Goal: Information Seeking & Learning: Understand process/instructions

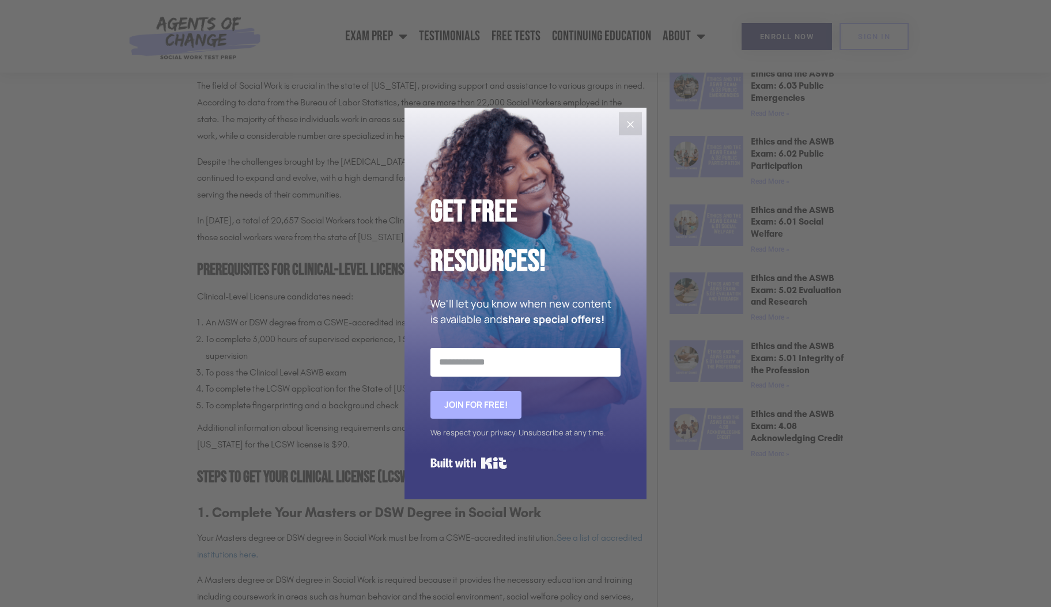
scroll to position [692, 0]
click at [634, 127] on icon "Close" at bounding box center [630, 125] width 14 height 14
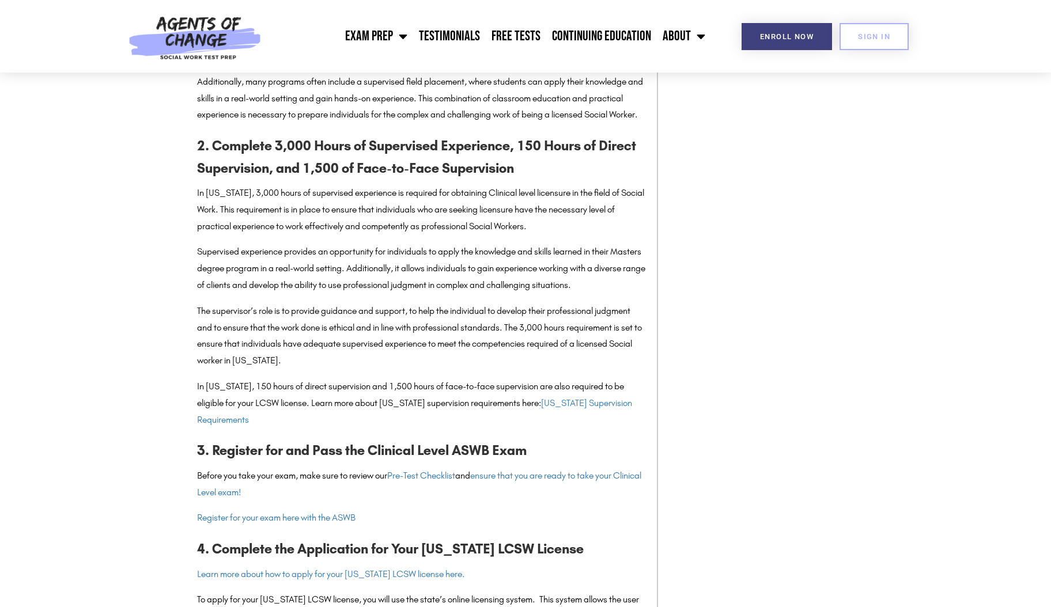
scroll to position [1260, 0]
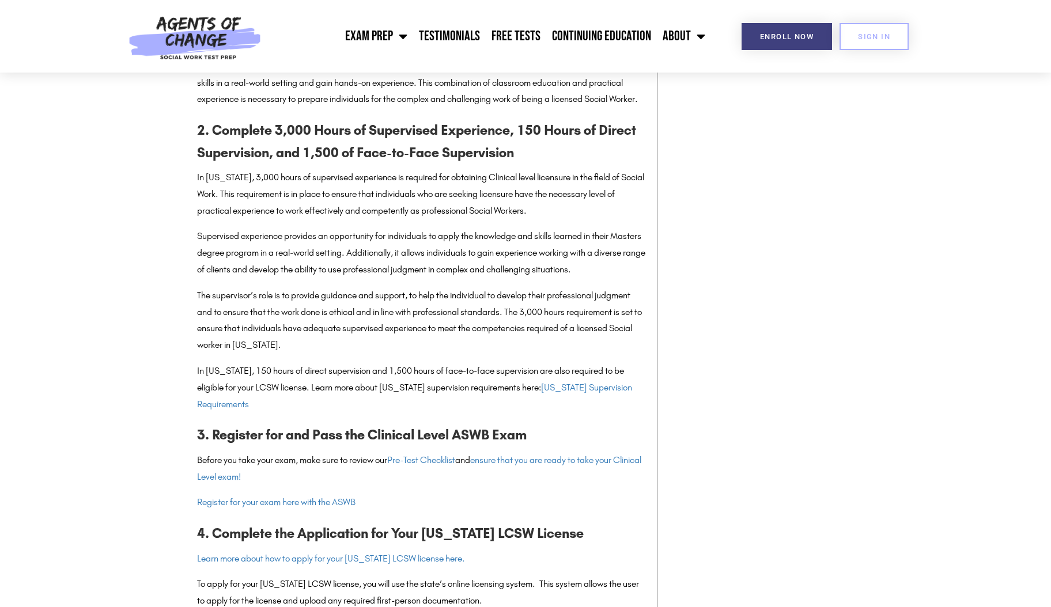
click at [576, 411] on p "In [US_STATE], 150 hours of direct supervision and 1,500 hours of face-to-face …" at bounding box center [421, 388] width 448 height 50
click at [578, 406] on link "[US_STATE] Supervision Requirements" at bounding box center [414, 396] width 435 height 28
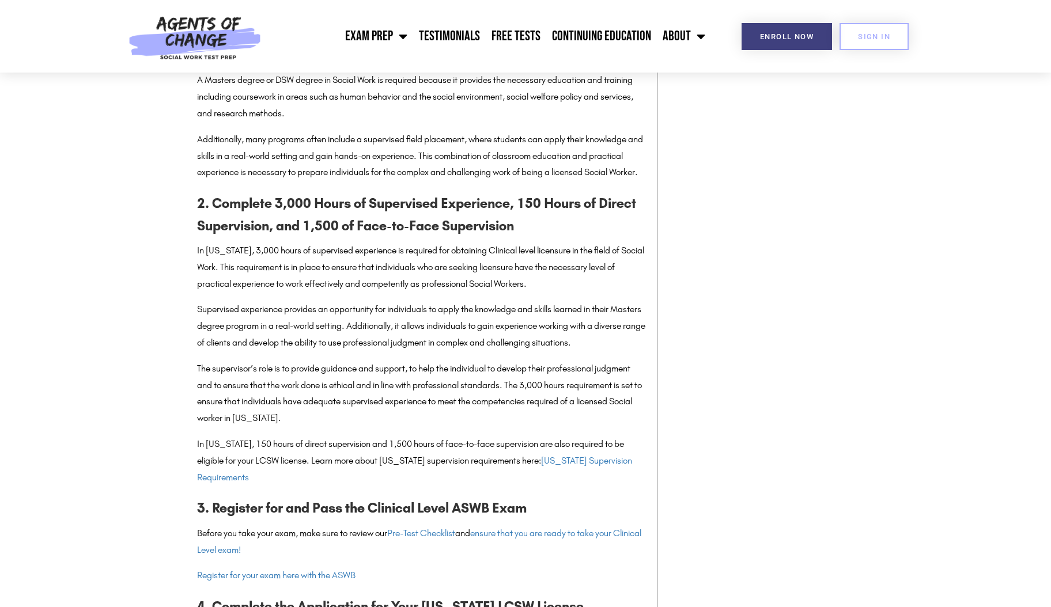
scroll to position [1262, 0]
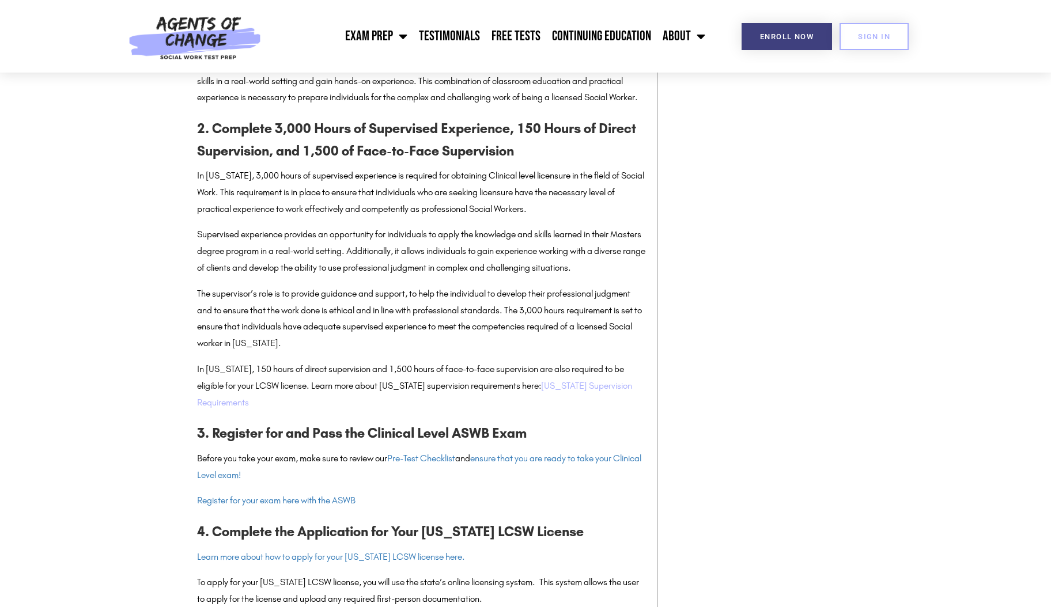
click at [580, 400] on link "[US_STATE] Supervision Requirements" at bounding box center [414, 394] width 435 height 28
